Goal: Transaction & Acquisition: Purchase product/service

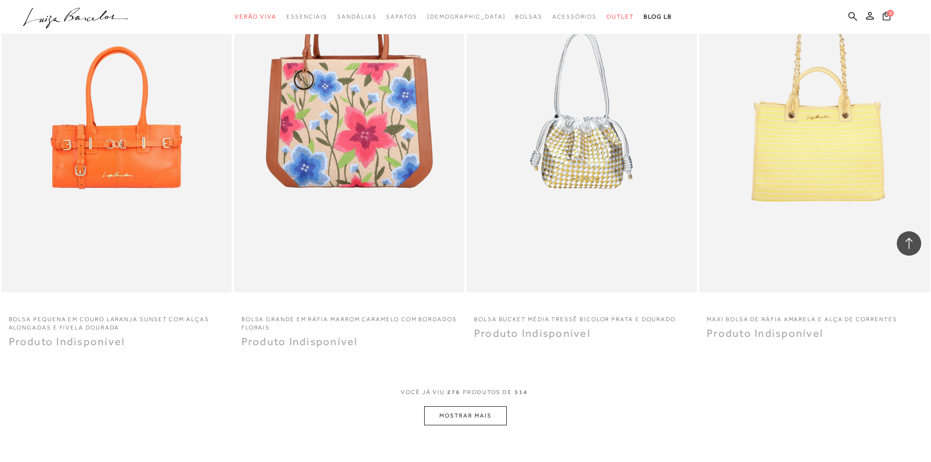
scroll to position [28094, 0]
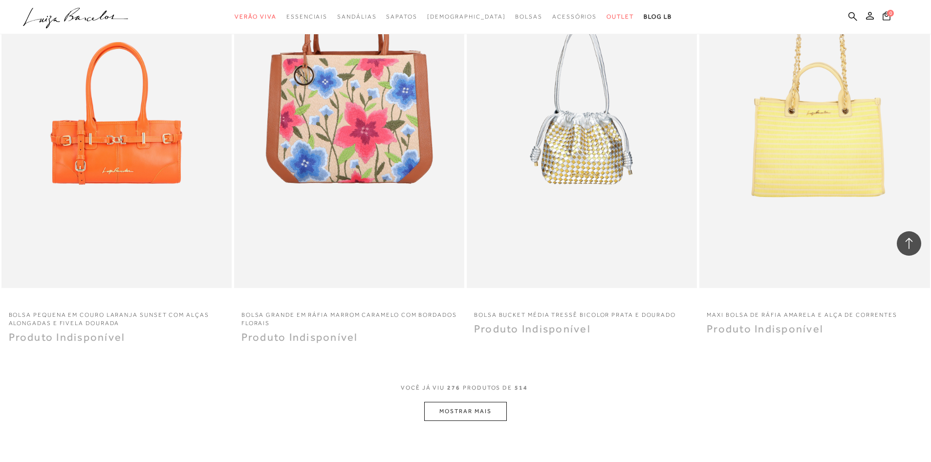
click at [462, 402] on button "MOSTRAR MAIS" at bounding box center [465, 411] width 82 height 19
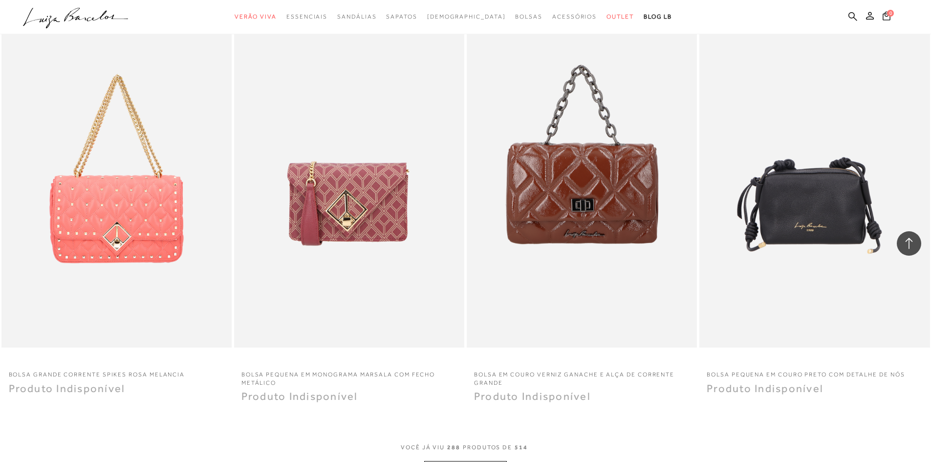
scroll to position [29373, 0]
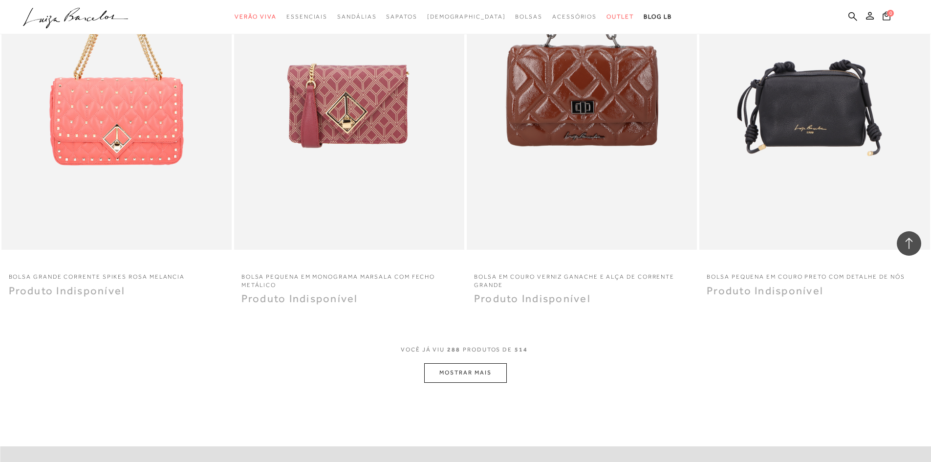
click at [915, 243] on div at bounding box center [908, 243] width 24 height 24
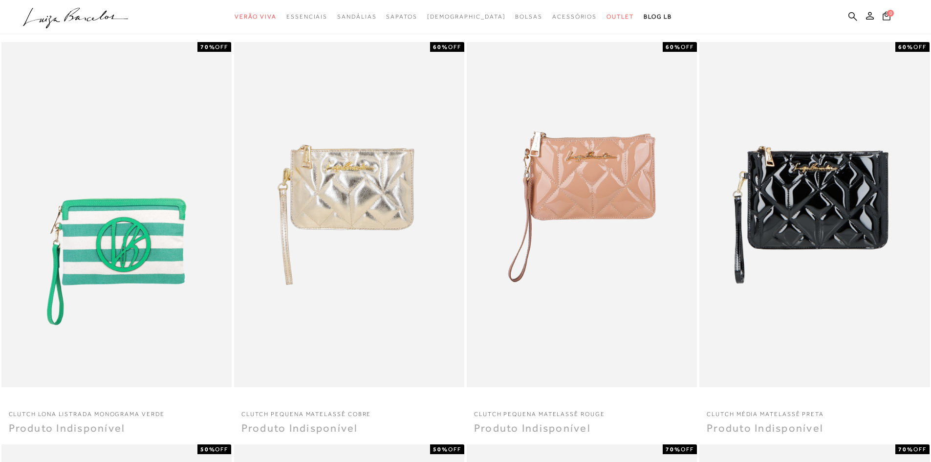
scroll to position [0, 0]
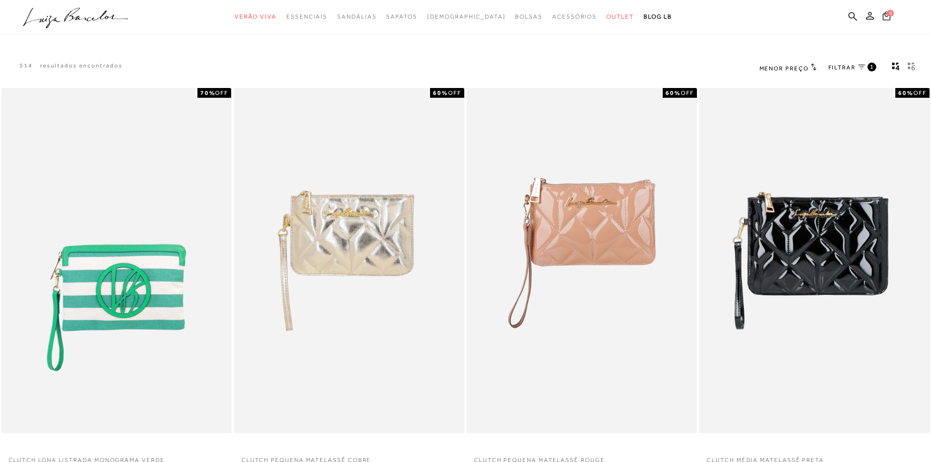
click at [809, 64] on h2 "Menor Preço" at bounding box center [787, 68] width 57 height 10
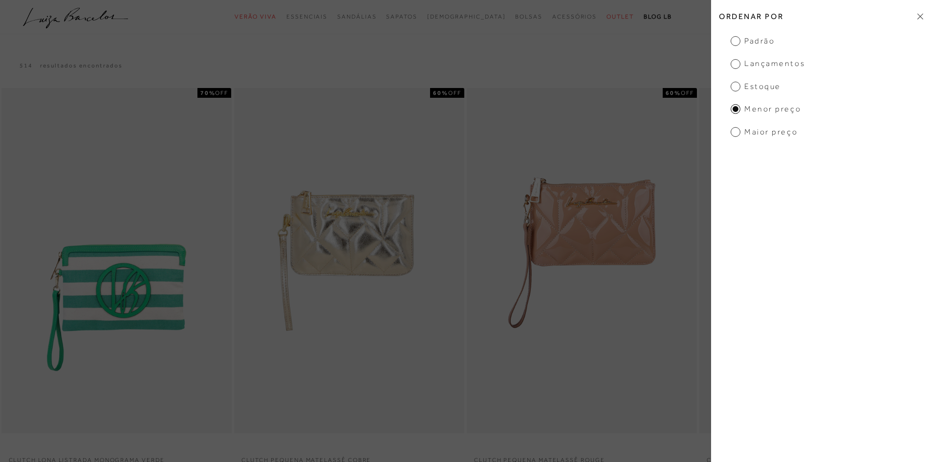
click at [739, 43] on span "Padrão" at bounding box center [752, 41] width 44 height 11
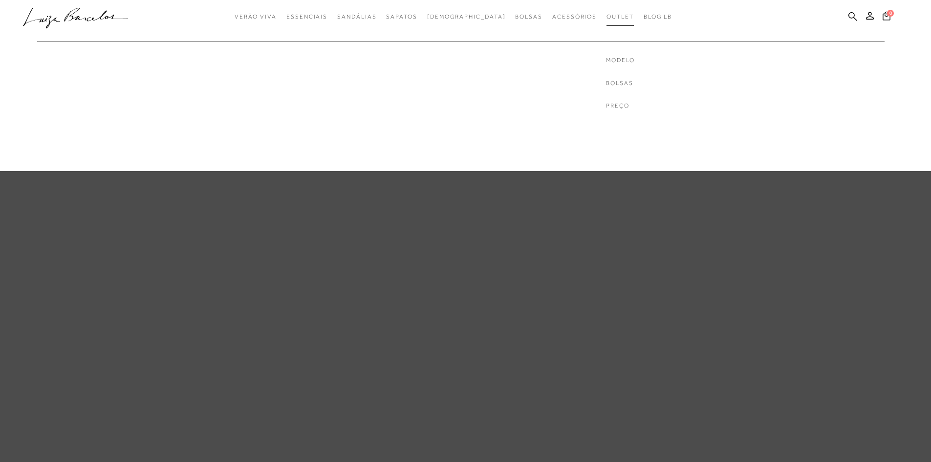
click at [606, 13] on span "Outlet" at bounding box center [619, 16] width 27 height 7
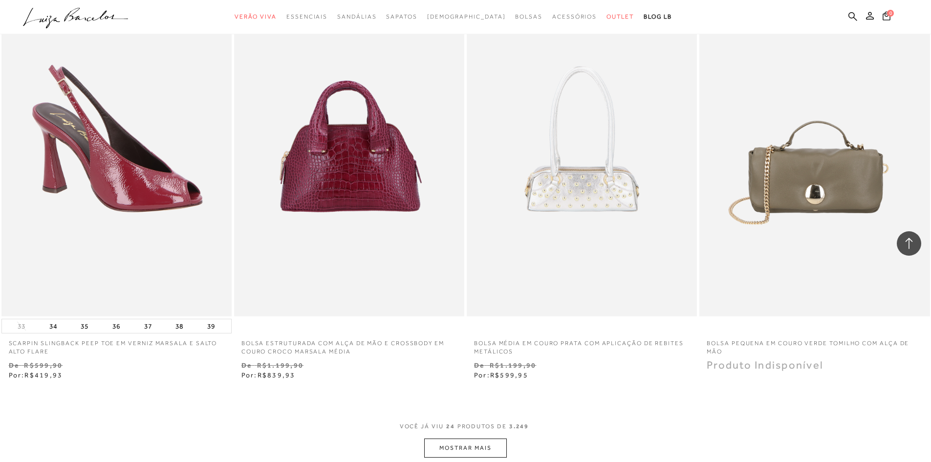
scroll to position [2198, 0]
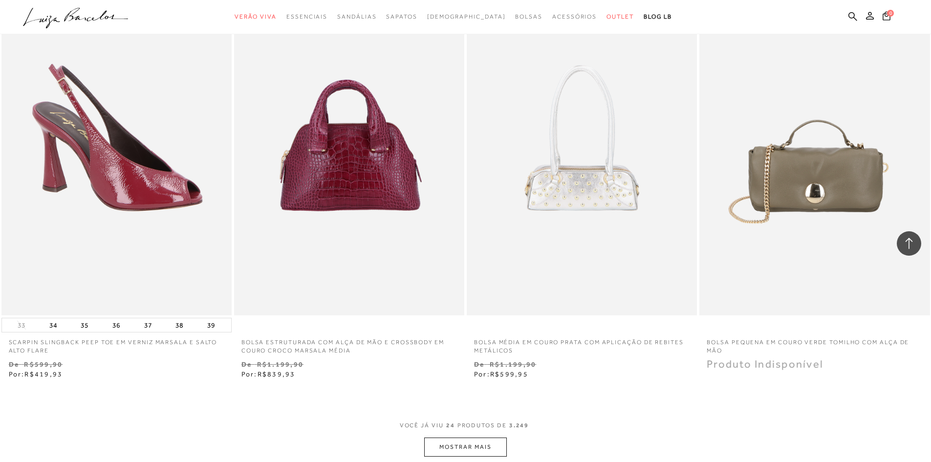
click at [488, 450] on button "MOSTRAR MAIS" at bounding box center [465, 446] width 82 height 19
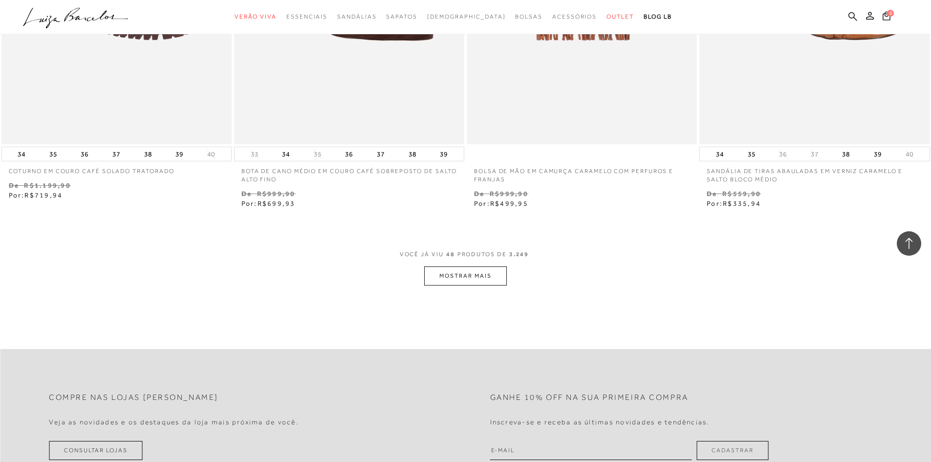
scroll to position [4885, 0]
click at [449, 270] on button "MOSTRAR MAIS" at bounding box center [465, 274] width 82 height 19
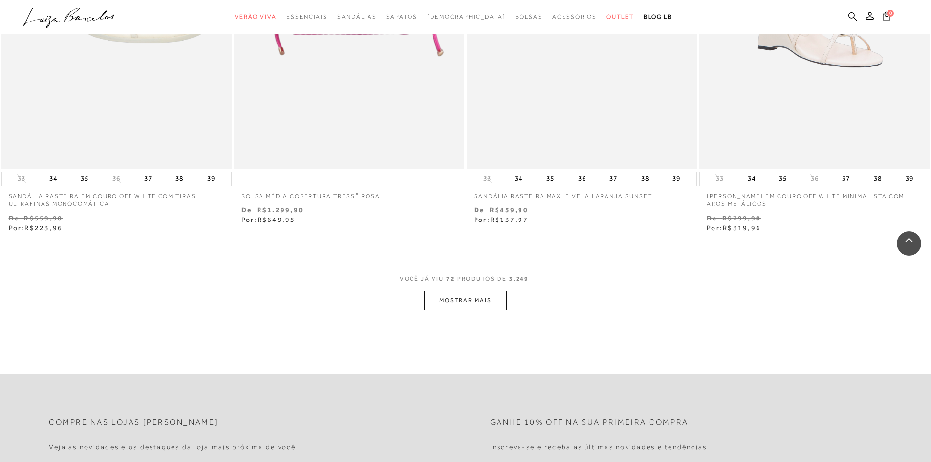
scroll to position [7376, 0]
click at [458, 296] on button "MOSTRAR MAIS" at bounding box center [465, 298] width 82 height 19
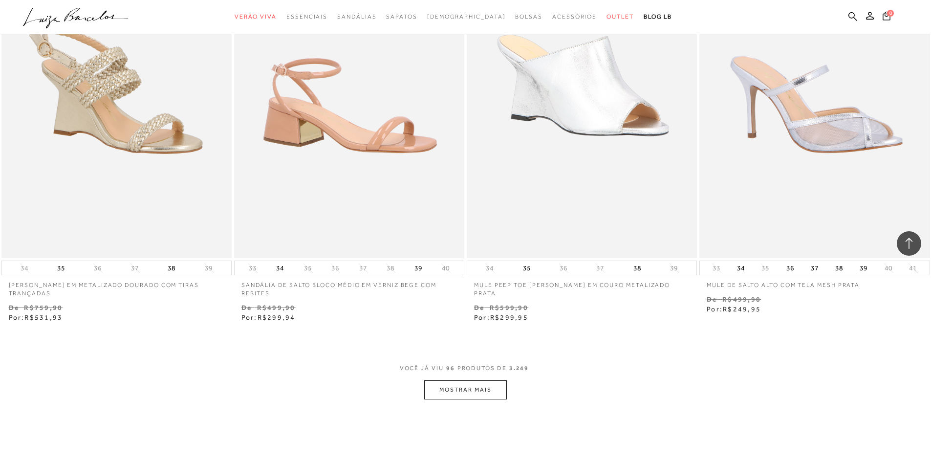
scroll to position [9818, 0]
